Goal: Task Accomplishment & Management: Manage account settings

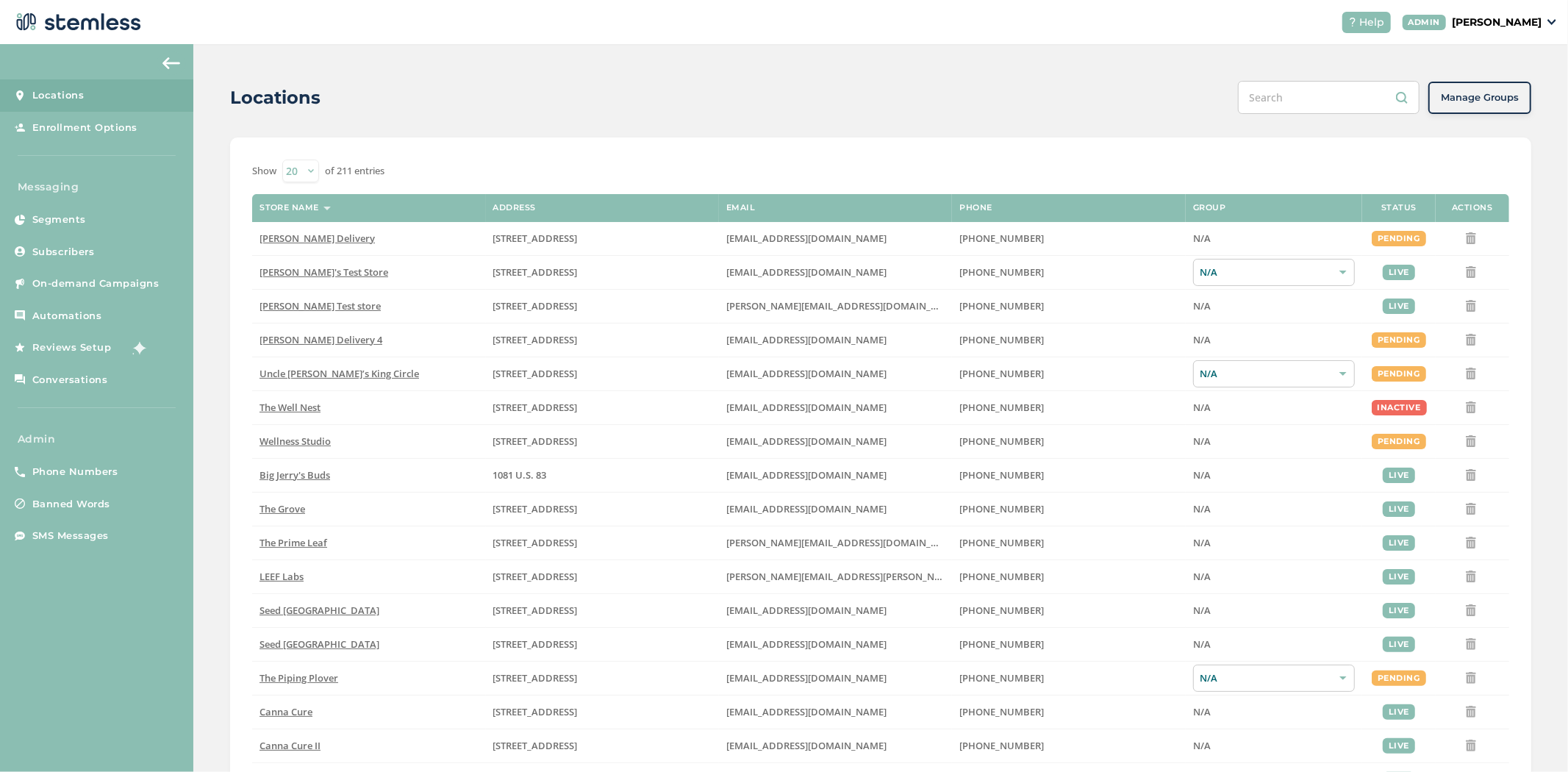
drag, startPoint x: 1518, startPoint y: 23, endPoint x: 1516, endPoint y: 31, distance: 8.2
click at [773, 24] on p "[PERSON_NAME]" at bounding box center [1497, 22] width 90 height 15
click at [773, 102] on span "Impersonate" at bounding box center [1504, 105] width 72 height 14
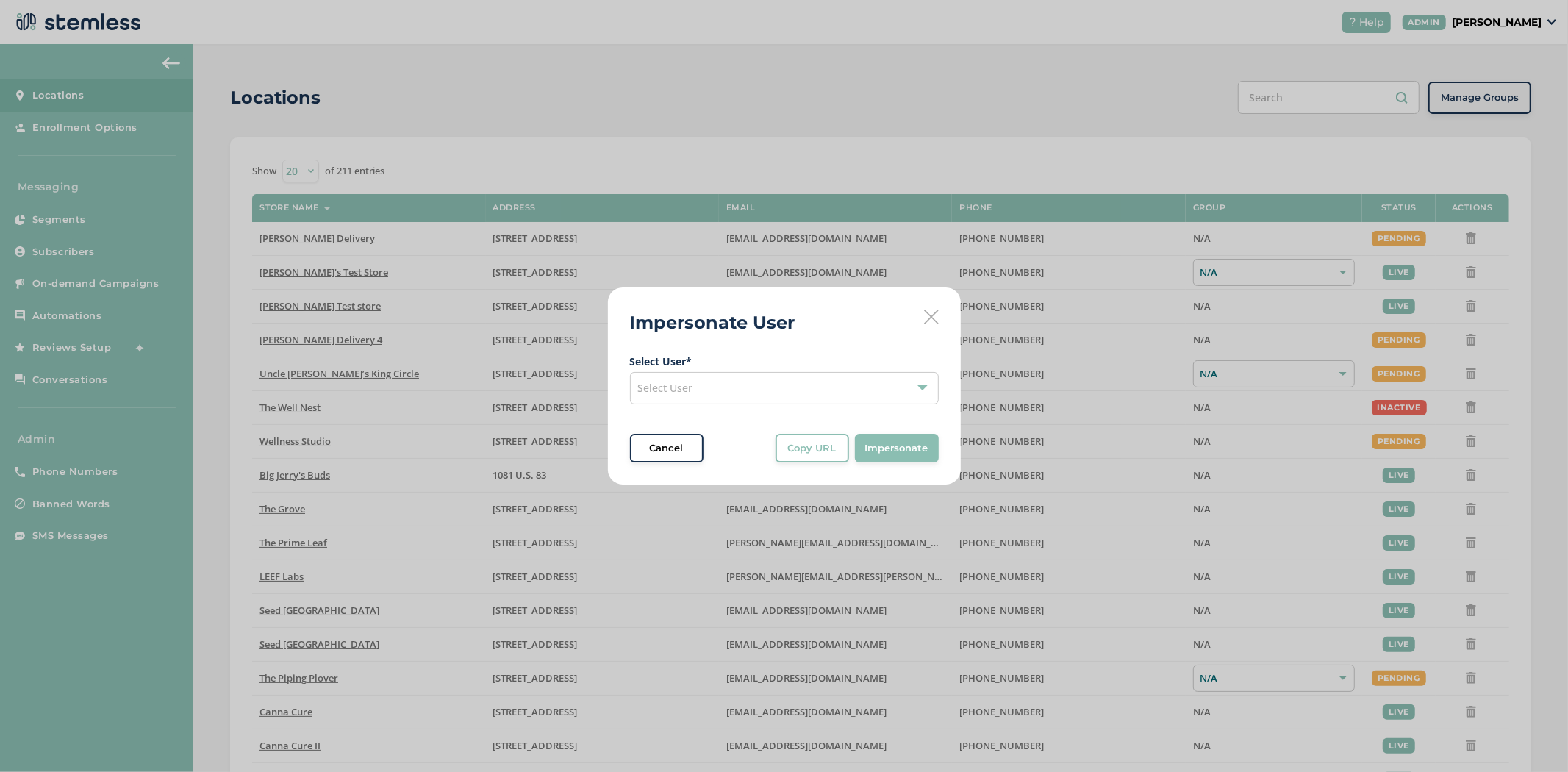
click at [690, 395] on div "Select User" at bounding box center [785, 388] width 309 height 32
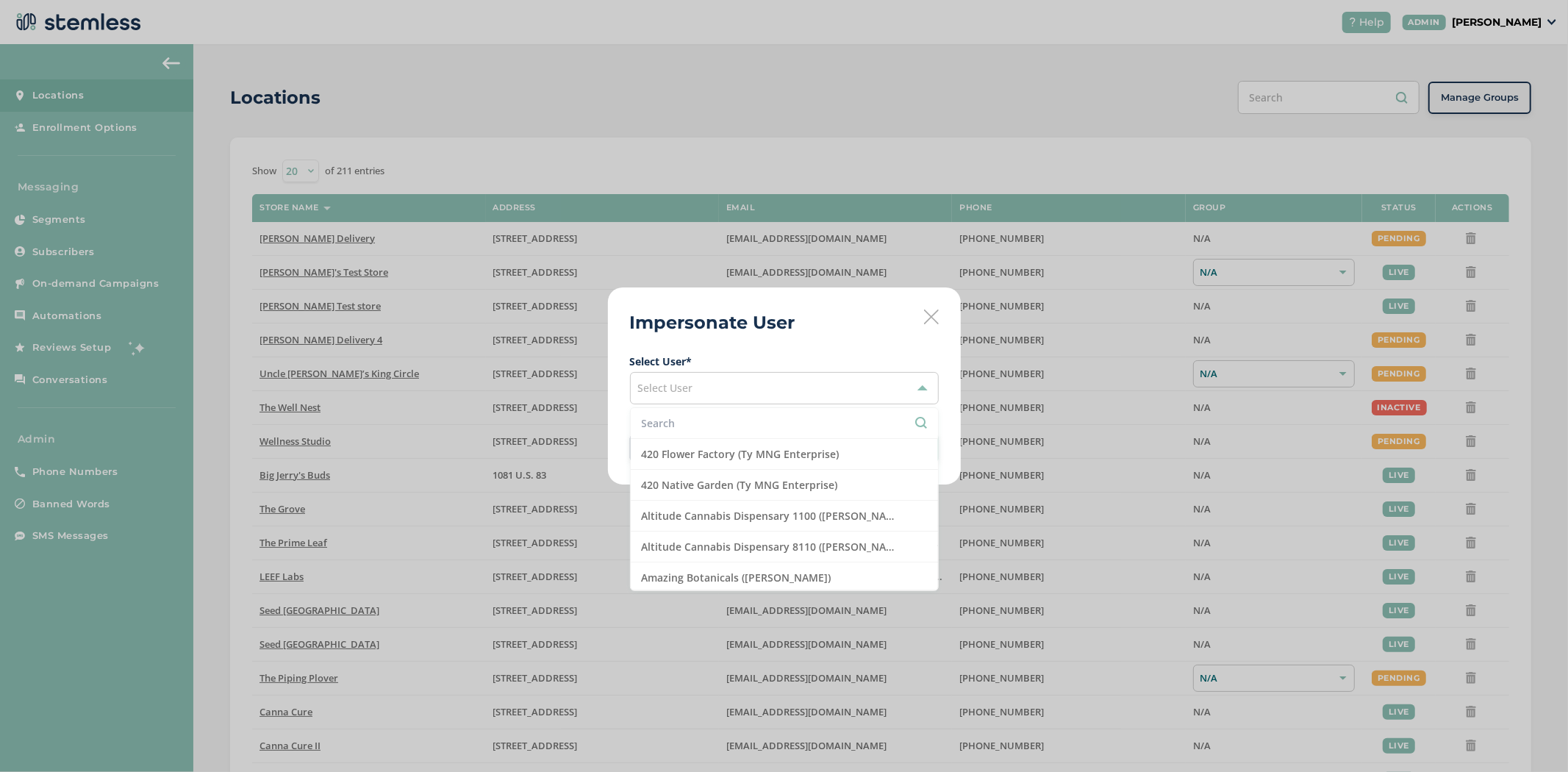
drag, startPoint x: 697, startPoint y: 406, endPoint x: 701, endPoint y: 416, distance: 10.8
click at [701, 410] on li at bounding box center [784, 423] width 307 height 31
click at [700, 417] on input "text" at bounding box center [784, 423] width 285 height 15
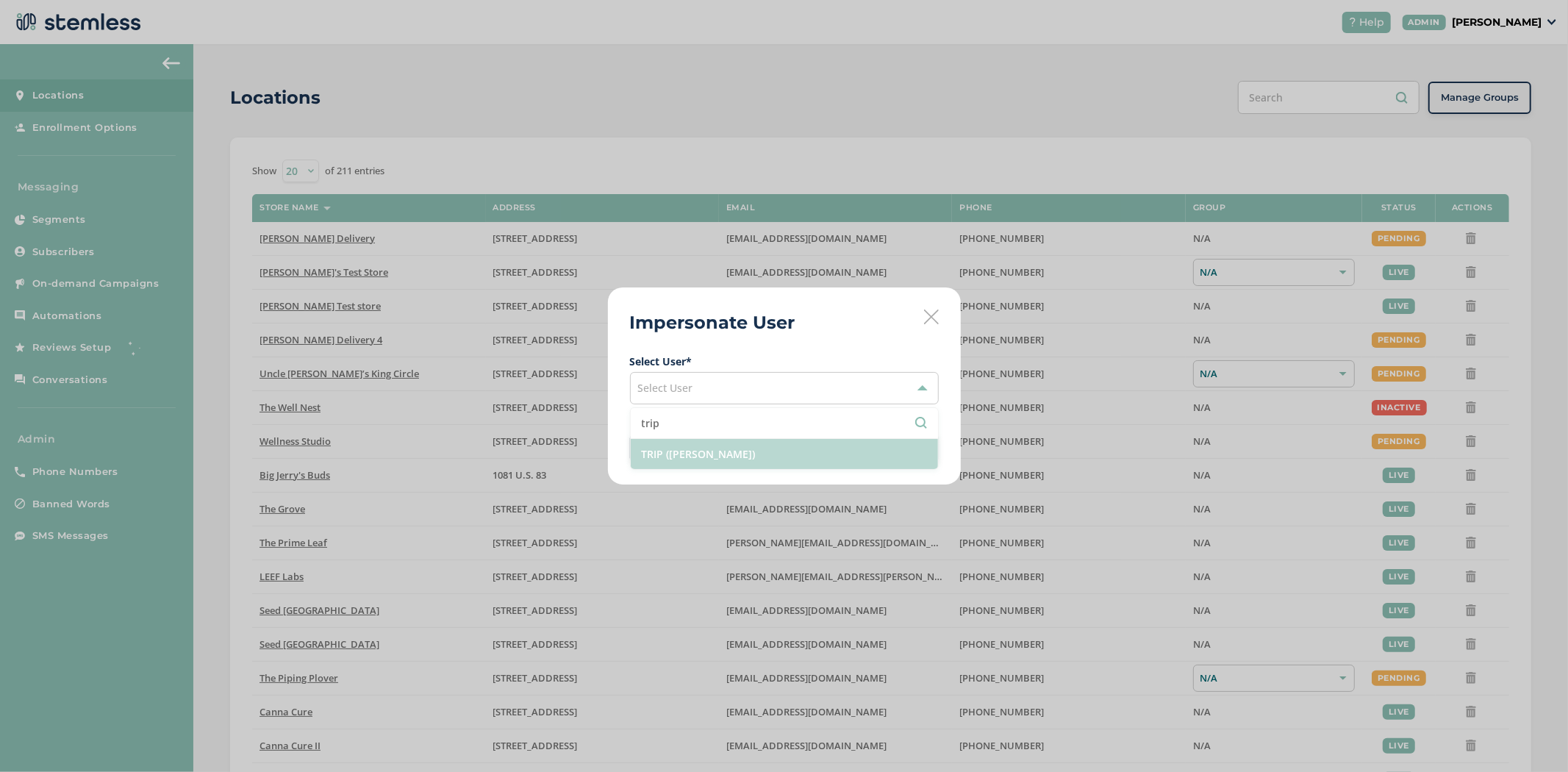
type input "trip"
click at [686, 452] on li "TRIP ([PERSON_NAME])" at bounding box center [784, 454] width 307 height 31
click at [773, 453] on span "Impersonate" at bounding box center [897, 448] width 64 height 14
